Goal: Information Seeking & Learning: Learn about a topic

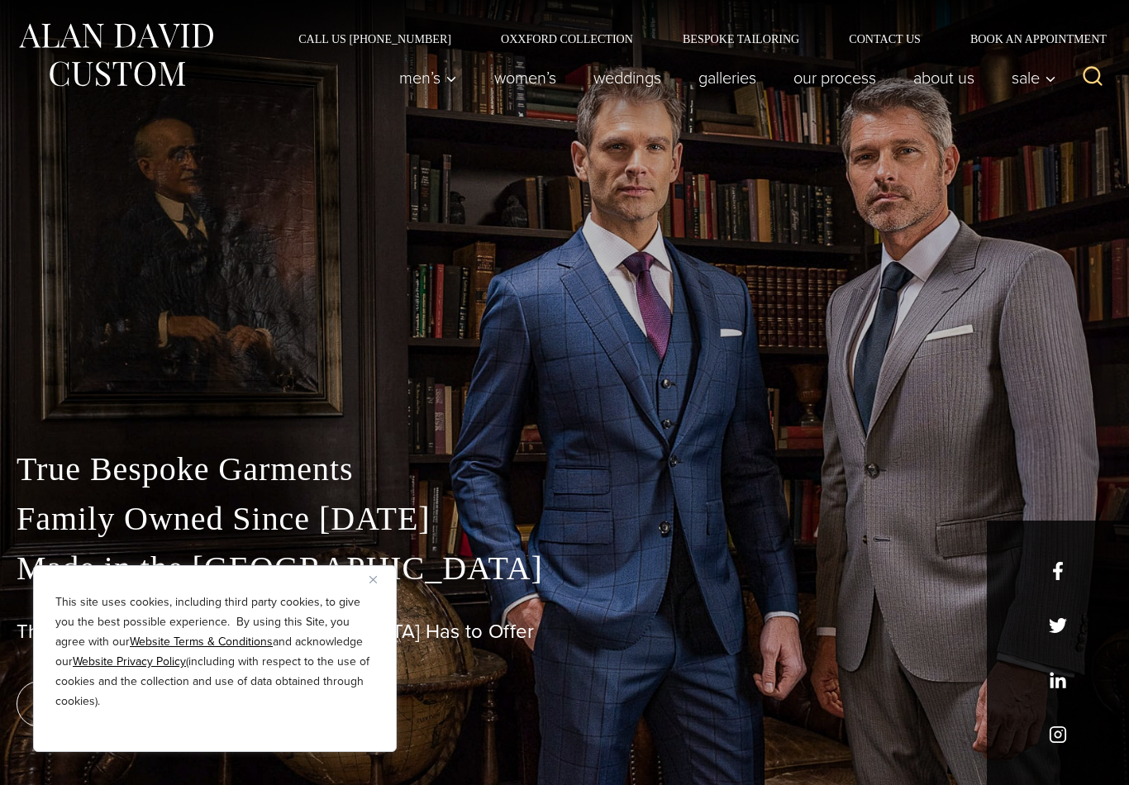
click at [379, 575] on button "Close" at bounding box center [380, 580] width 20 height 20
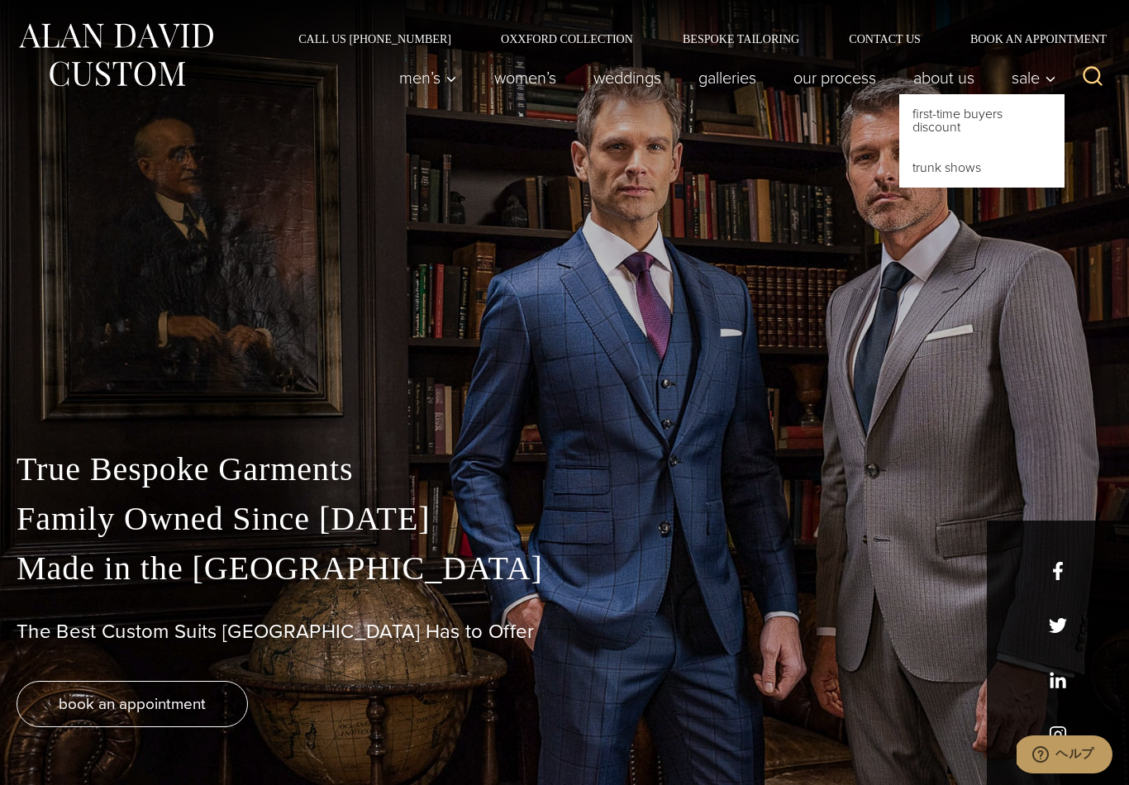
click at [945, 126] on link "First-Time Buyers Discount" at bounding box center [982, 120] width 165 height 53
click at [634, 80] on link "weddings" at bounding box center [627, 77] width 105 height 33
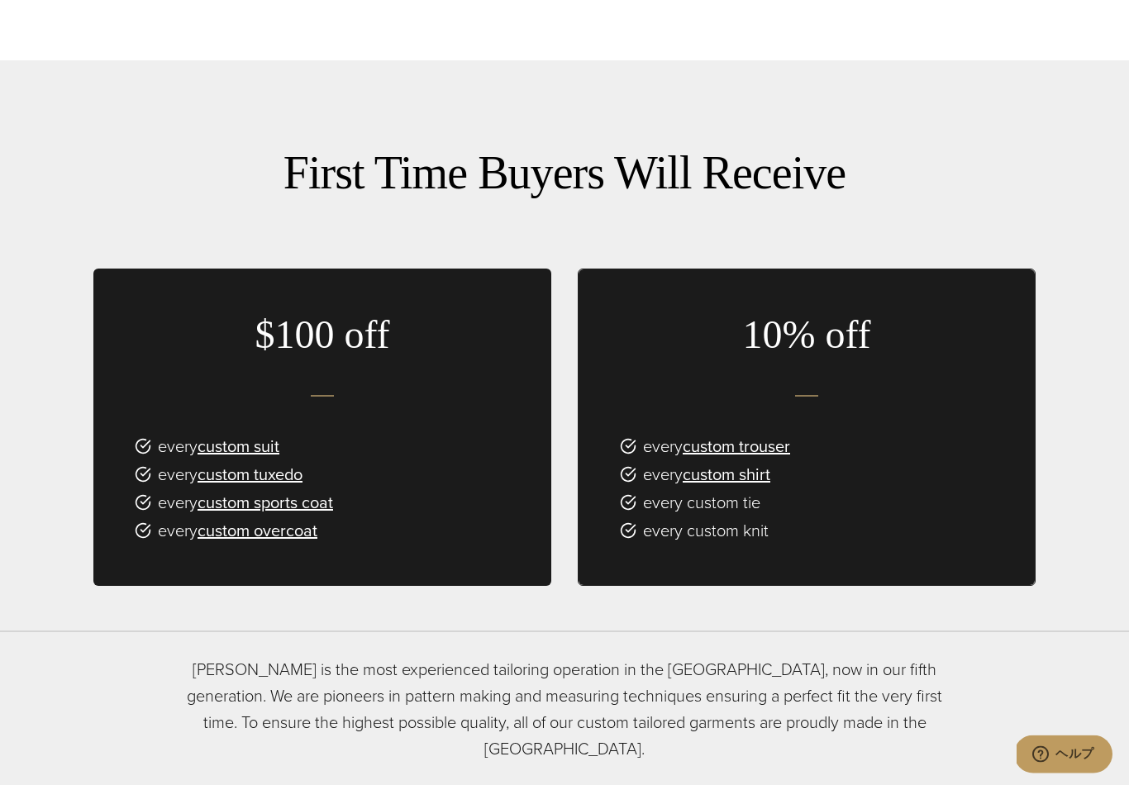
scroll to position [1007, 0]
click at [268, 447] on link "custom suit" at bounding box center [239, 446] width 82 height 25
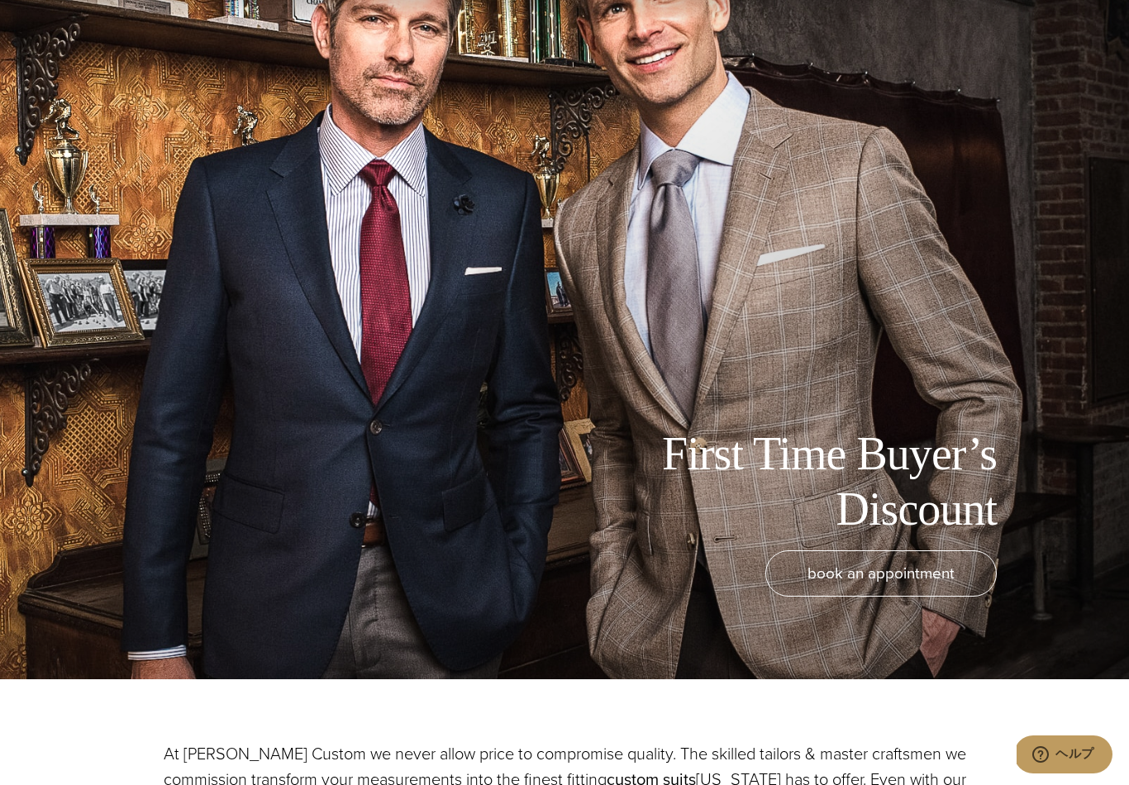
scroll to position [0, 0]
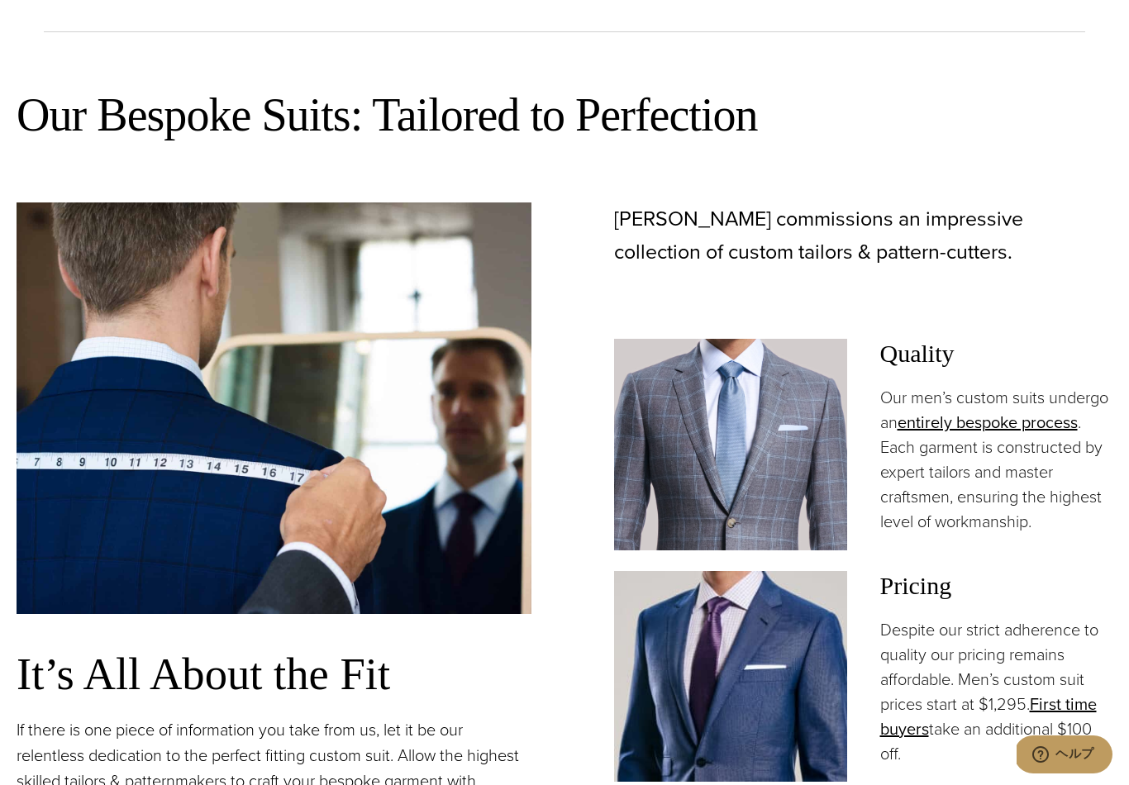
scroll to position [879, 0]
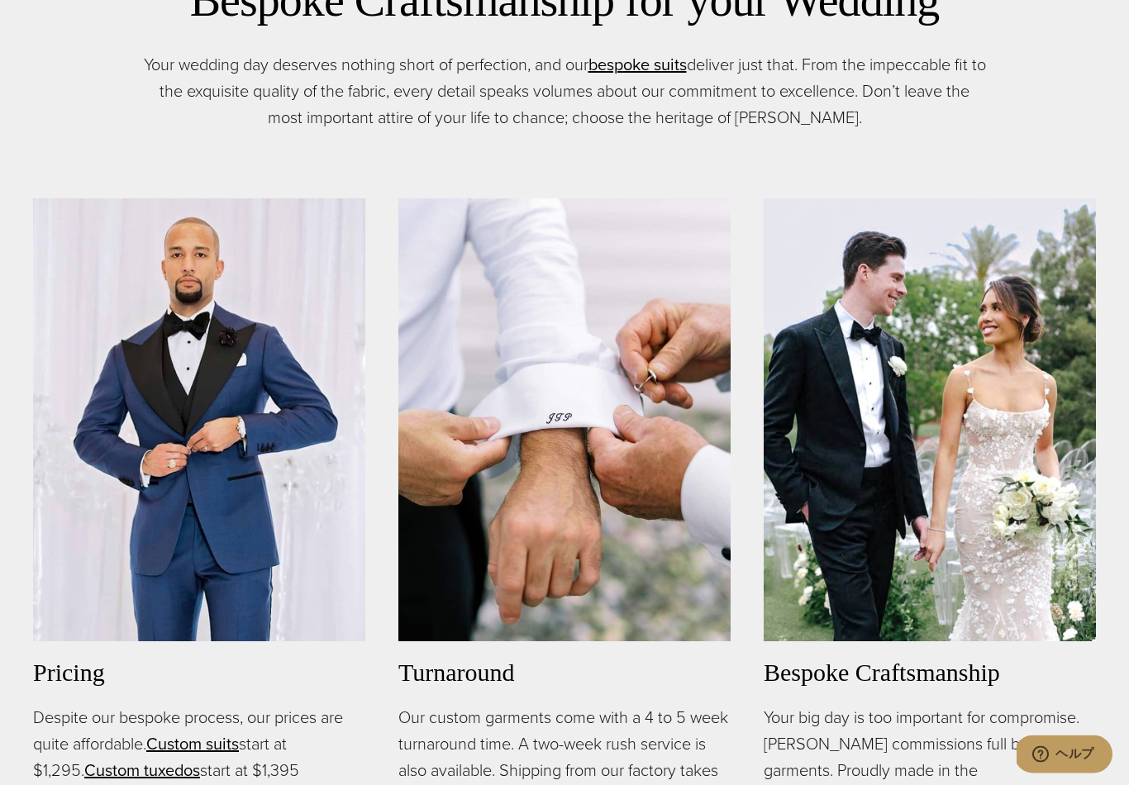
scroll to position [866, 0]
